Goal: Task Accomplishment & Management: Use online tool/utility

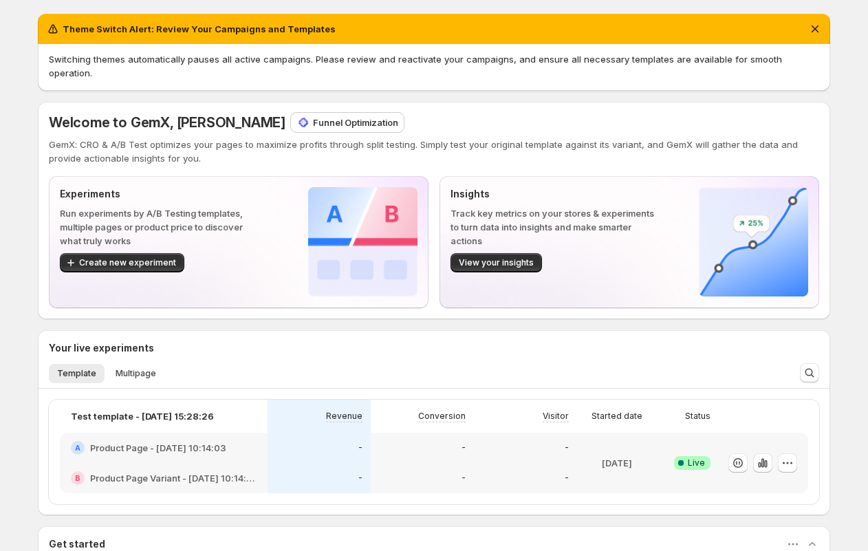
scroll to position [333, 0]
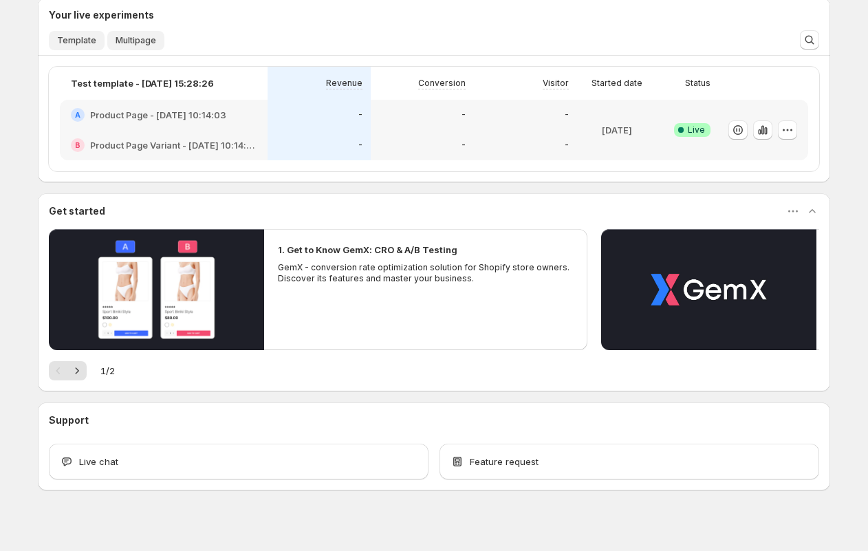
click at [126, 35] on span "Multipage" at bounding box center [136, 40] width 41 height 11
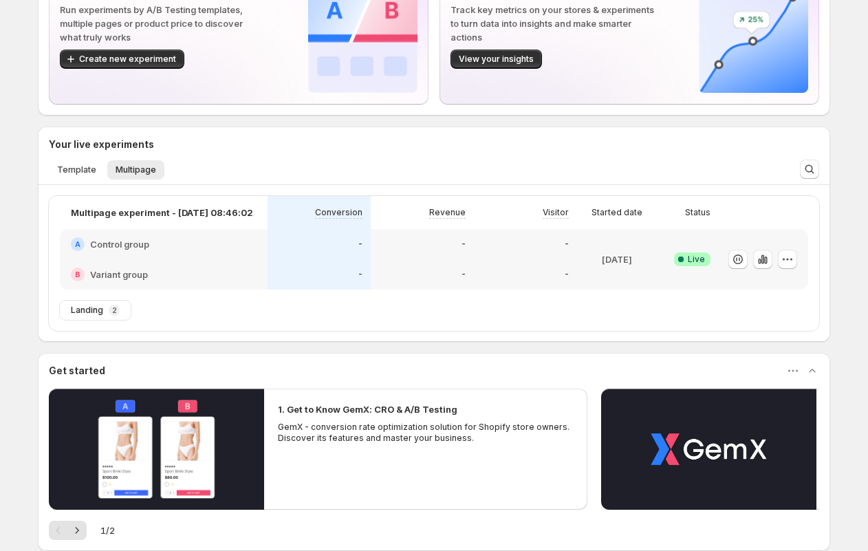
scroll to position [160, 0]
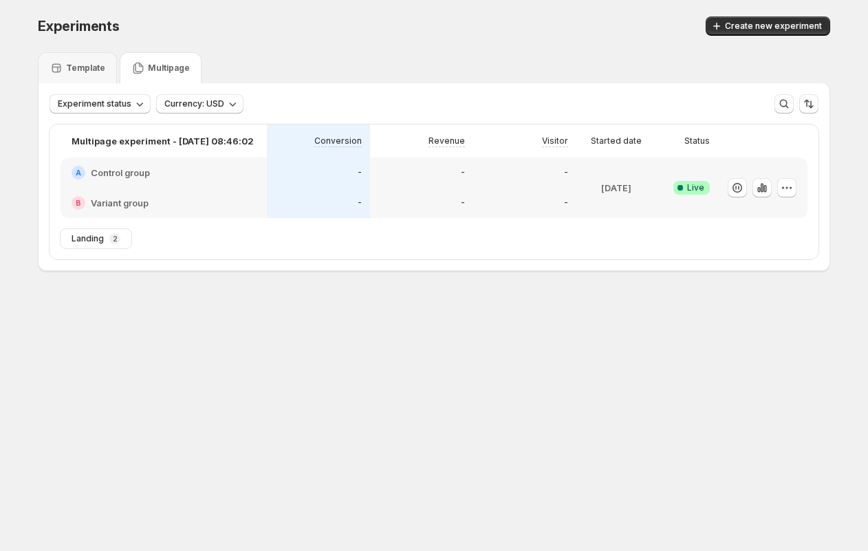
click at [149, 67] on p "Multipage" at bounding box center [169, 68] width 42 height 11
click at [793, 186] on icon "button" at bounding box center [787, 188] width 14 height 14
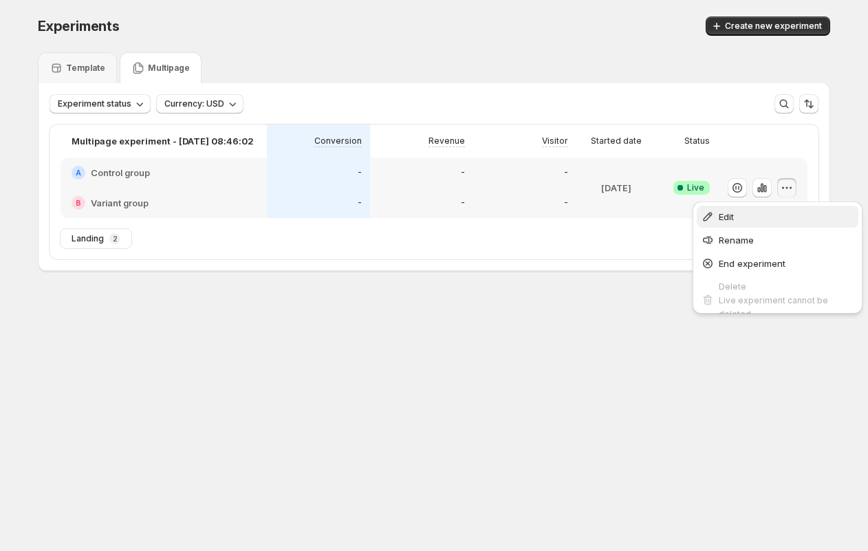
click at [746, 221] on span "Edit" at bounding box center [787, 217] width 136 height 14
